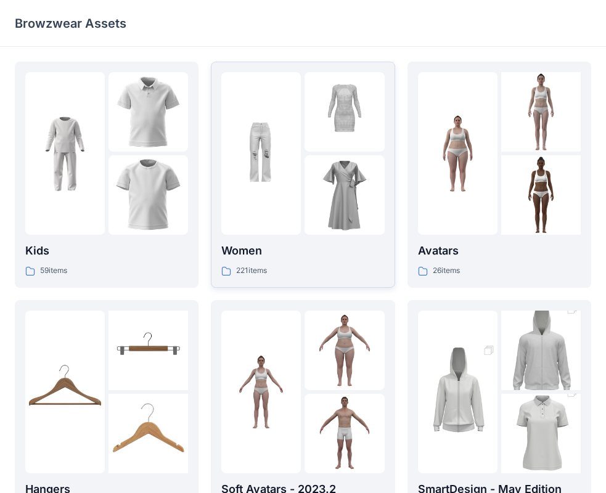
click at [264, 246] on p "Women" at bounding box center [302, 250] width 163 height 17
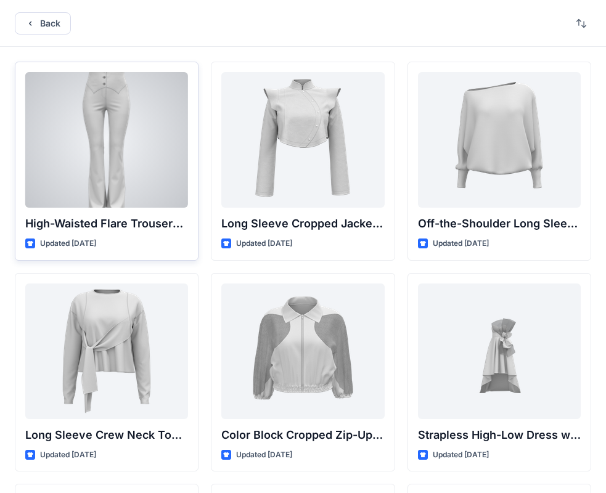
click at [155, 229] on p "High-Waisted Flare Trousers with Button Detail" at bounding box center [106, 223] width 163 height 17
click at [88, 198] on div at bounding box center [106, 140] width 163 height 136
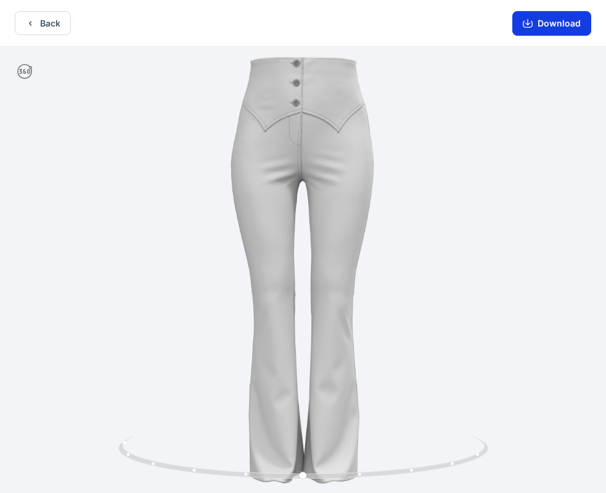
click at [534, 25] on button "Download" at bounding box center [551, 23] width 79 height 25
click at [52, 29] on button "Back" at bounding box center [43, 23] width 56 height 24
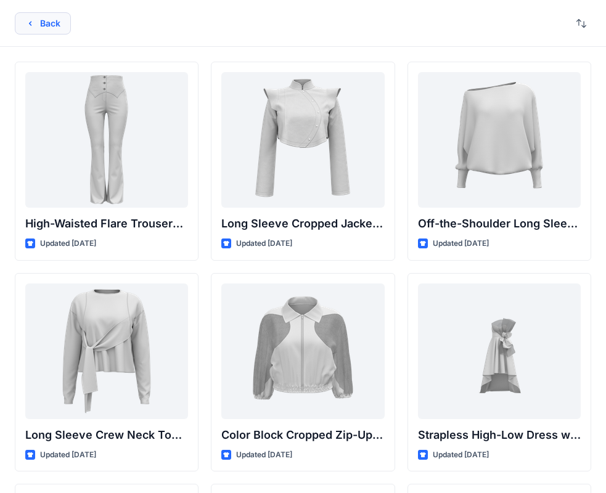
click at [35, 12] on button "Back" at bounding box center [43, 23] width 56 height 22
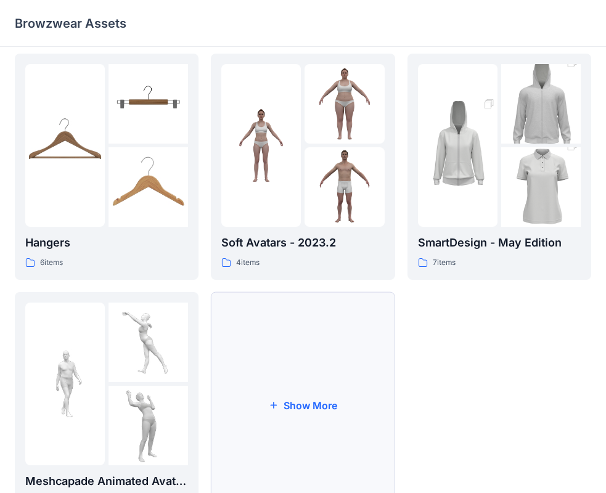
scroll to position [306, 0]
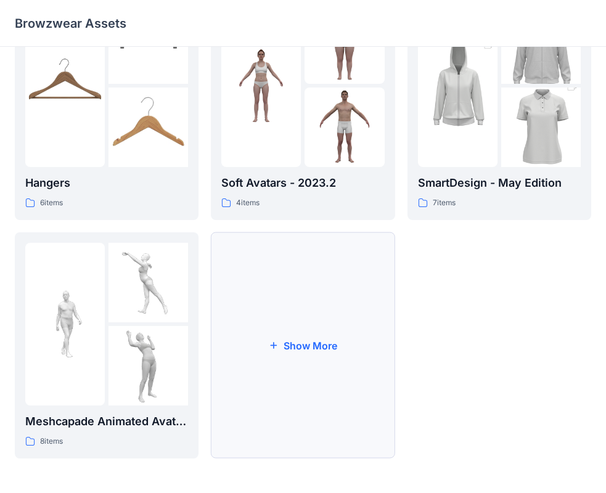
click at [283, 329] on button "Show More" at bounding box center [303, 345] width 184 height 226
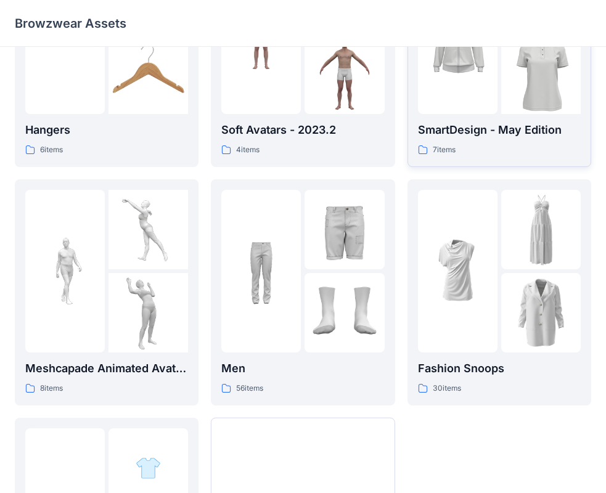
scroll to position [298, 0]
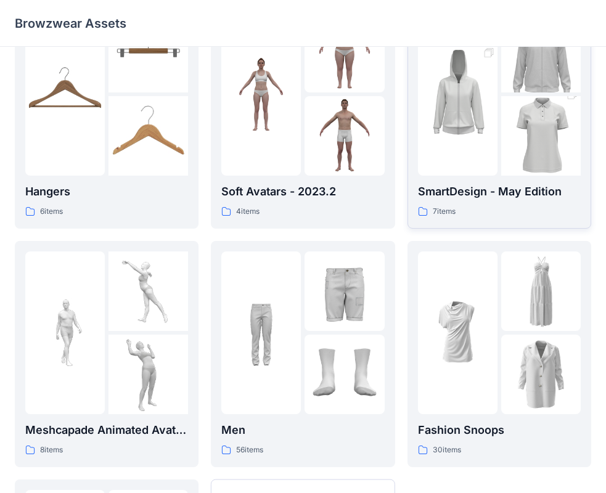
click at [468, 187] on p "SmartDesign - May Edition" at bounding box center [499, 191] width 163 height 17
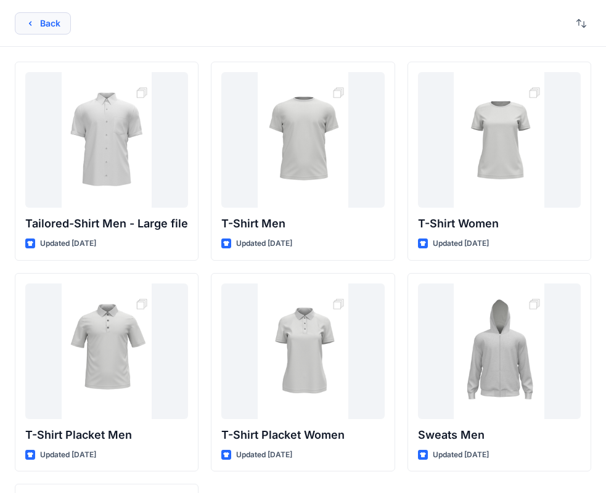
click at [24, 22] on button "Back" at bounding box center [43, 23] width 56 height 22
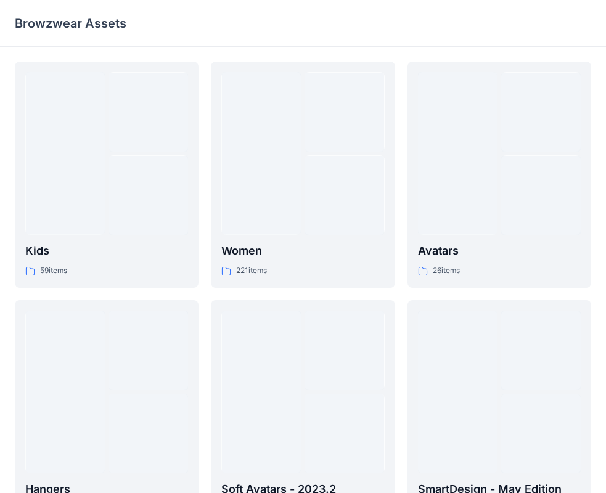
scroll to position [298, 0]
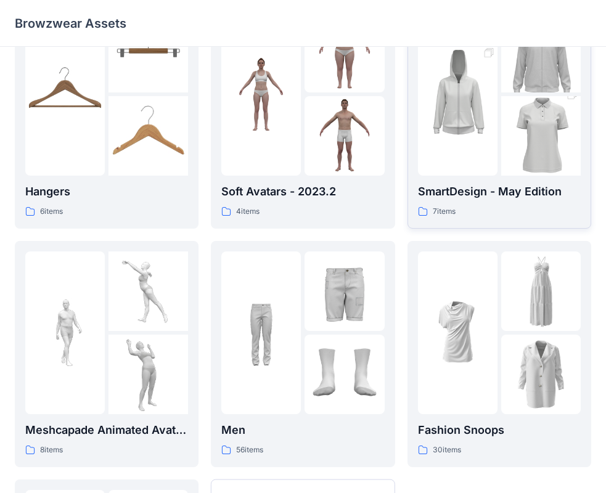
click at [448, 164] on div at bounding box center [457, 94] width 79 height 163
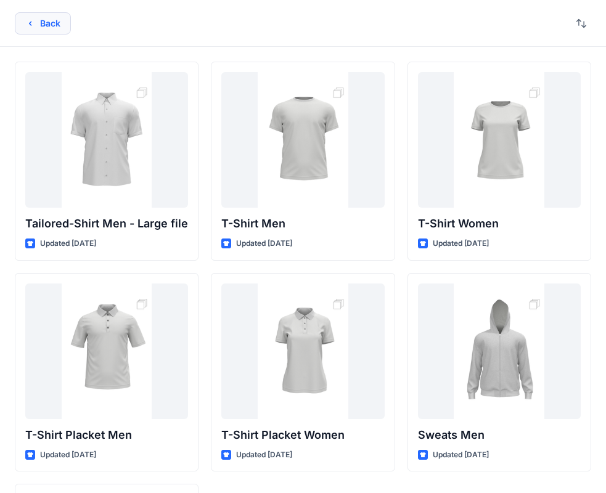
click at [61, 25] on button "Back" at bounding box center [43, 23] width 56 height 22
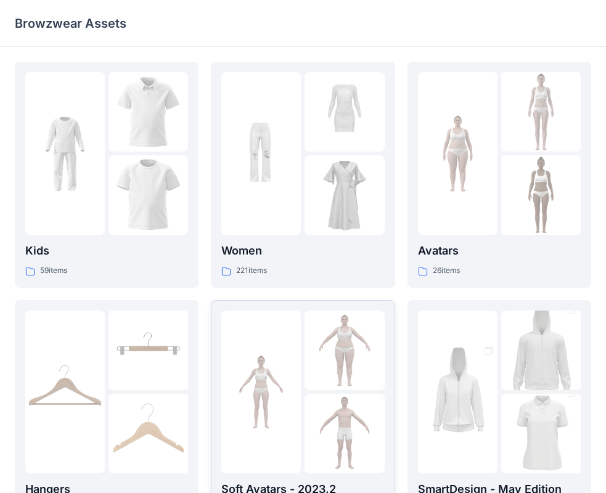
scroll to position [298, 0]
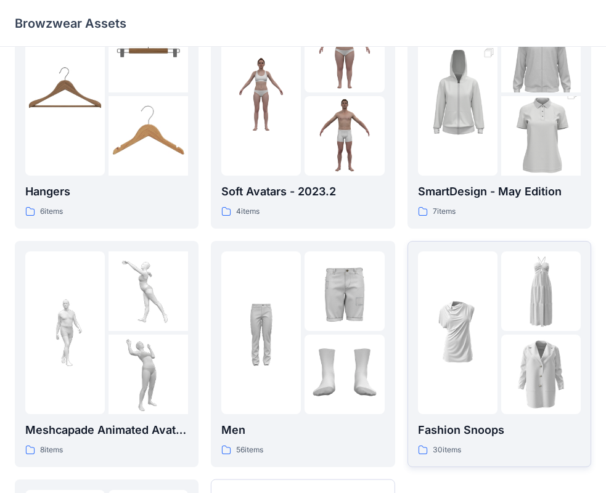
click at [525, 415] on div "Fashion Snoops 30 items" at bounding box center [499, 353] width 163 height 205
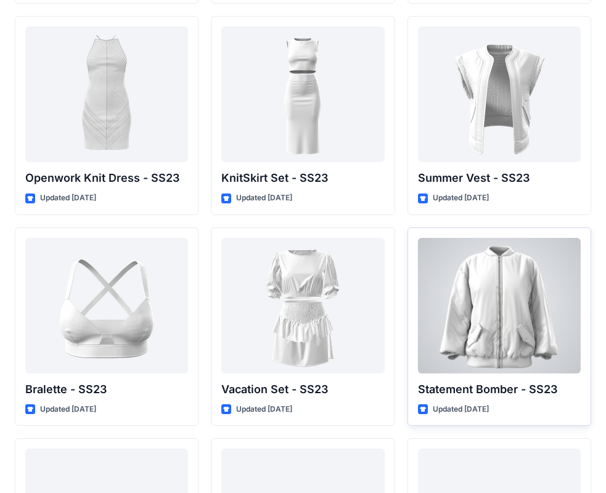
scroll to position [1004, 0]
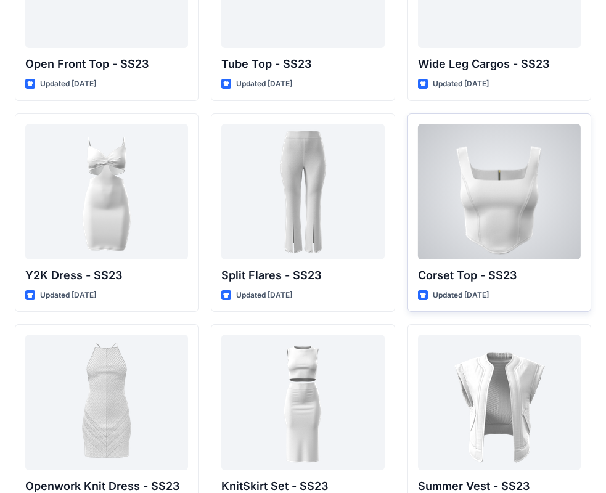
click at [442, 255] on div at bounding box center [499, 192] width 163 height 136
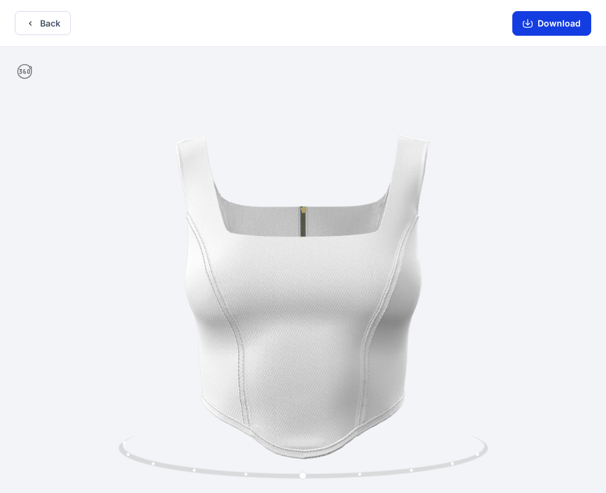
click at [537, 24] on button "Download" at bounding box center [551, 23] width 79 height 25
